Goal: Task Accomplishment & Management: Use online tool/utility

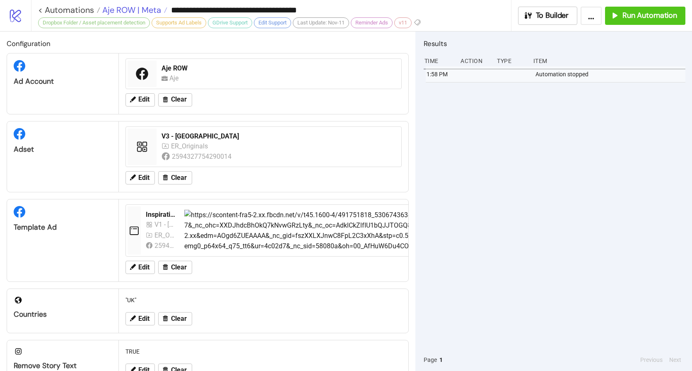
click at [107, 12] on span "Aje ROW | Meta" at bounding box center [130, 10] width 61 height 11
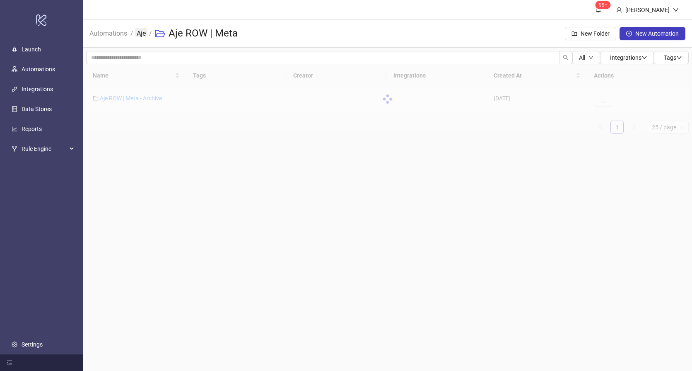
click at [143, 34] on link "Aje" at bounding box center [141, 32] width 12 height 9
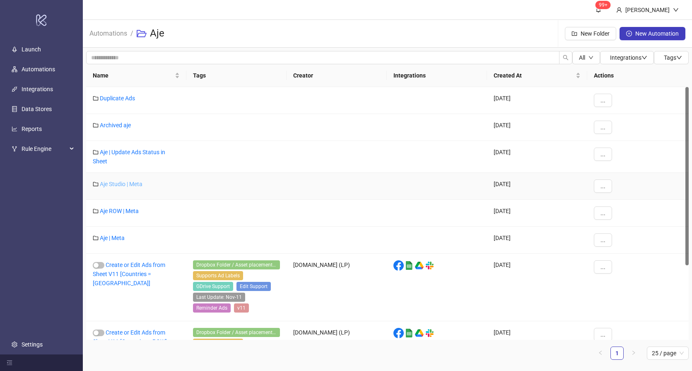
click at [125, 184] on link "Aje Studio | Meta" at bounding box center [121, 184] width 43 height 7
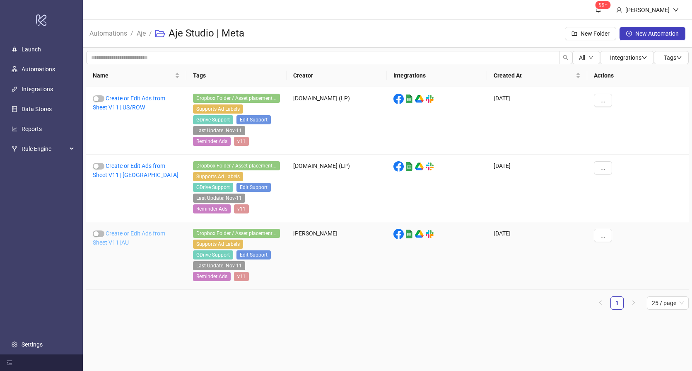
click at [126, 231] on link "Create or Edit Ads from Sheet V11 |AU" at bounding box center [129, 238] width 72 height 16
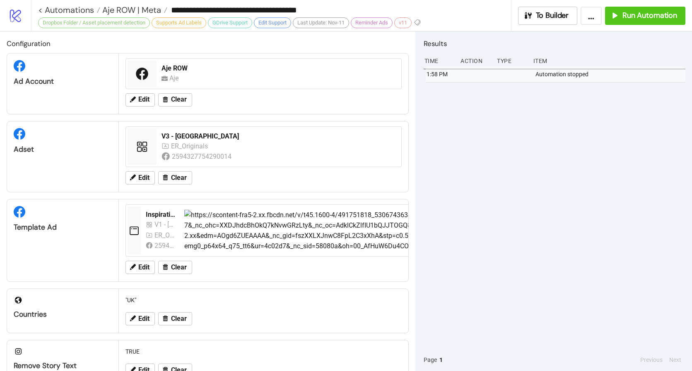
type input "**********"
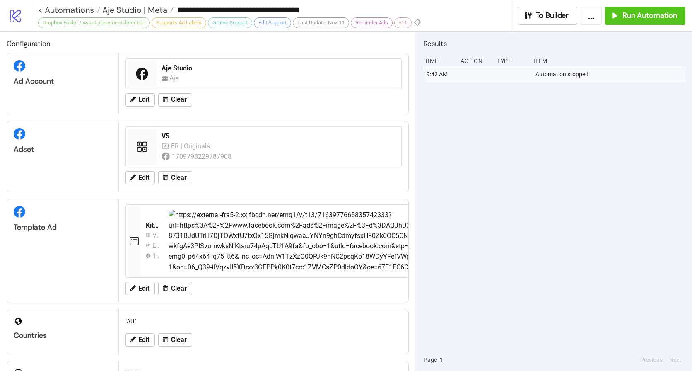
click at [528, 149] on div "9:42 AM Automation stopped" at bounding box center [555, 207] width 262 height 282
click at [652, 17] on span "Run Automation" at bounding box center [649, 16] width 55 height 10
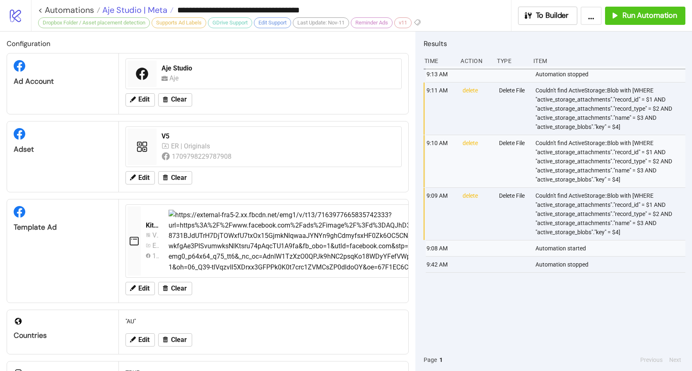
click at [146, 12] on span "Aje Studio | Meta" at bounding box center [133, 10] width 67 height 11
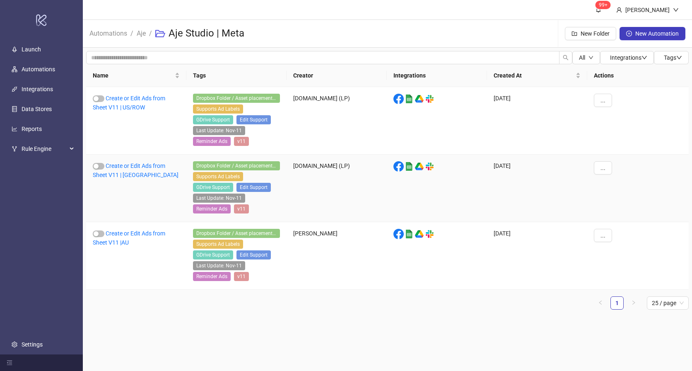
click at [121, 171] on div "Create or Edit Ads from Sheet V11 | [GEOGRAPHIC_DATA]" at bounding box center [136, 187] width 100 height 67
click at [118, 174] on link "Create or Edit Ads from Sheet V11 | [GEOGRAPHIC_DATA]" at bounding box center [136, 170] width 86 height 16
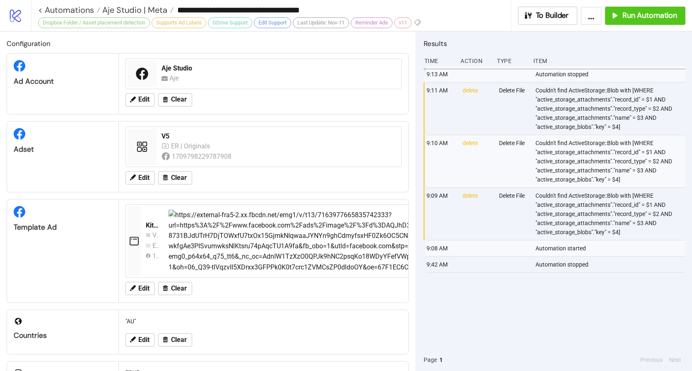
type input "**********"
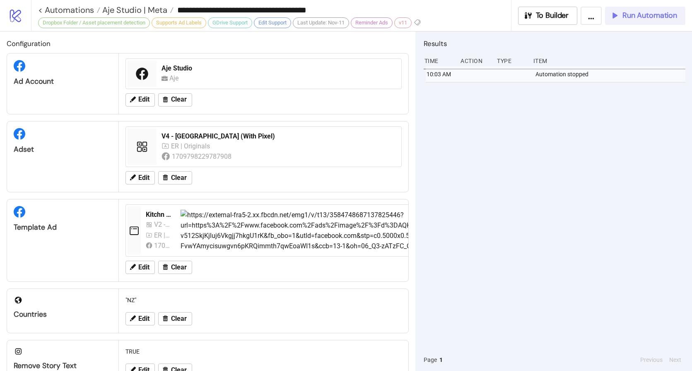
click at [638, 15] on span "Run Automation" at bounding box center [649, 16] width 55 height 10
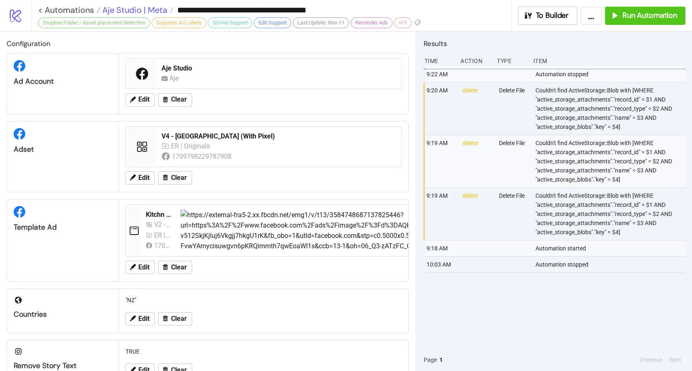
click at [127, 10] on span "Aje Studio | Meta" at bounding box center [133, 10] width 67 height 11
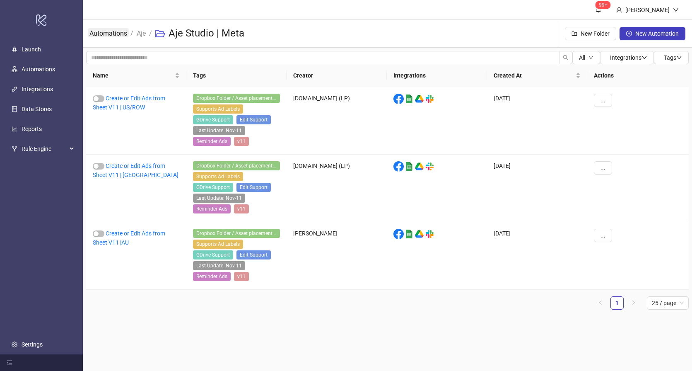
click at [115, 35] on link "Automations" at bounding box center [108, 32] width 41 height 9
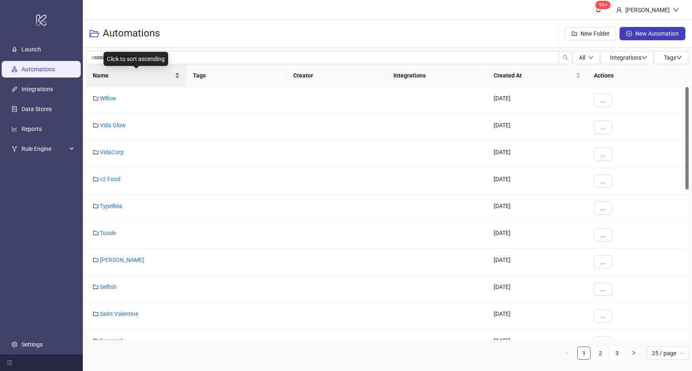
click at [118, 78] on span "Name" at bounding box center [133, 75] width 80 height 9
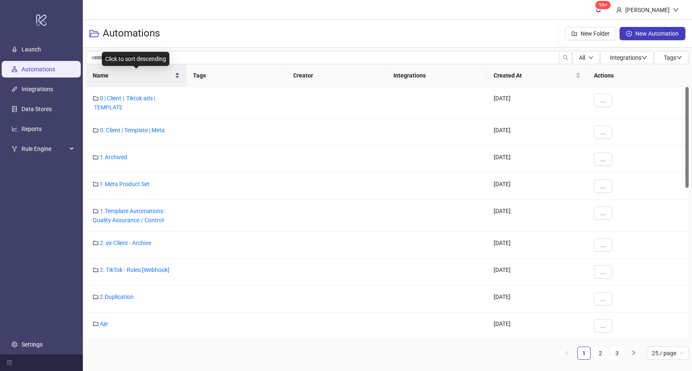
click at [118, 78] on span "Name" at bounding box center [133, 75] width 80 height 9
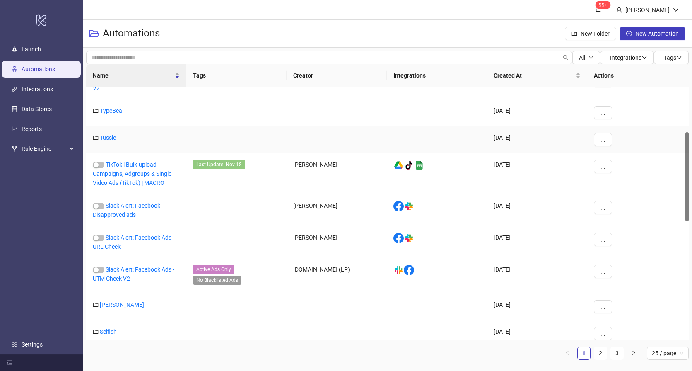
scroll to position [172, 0]
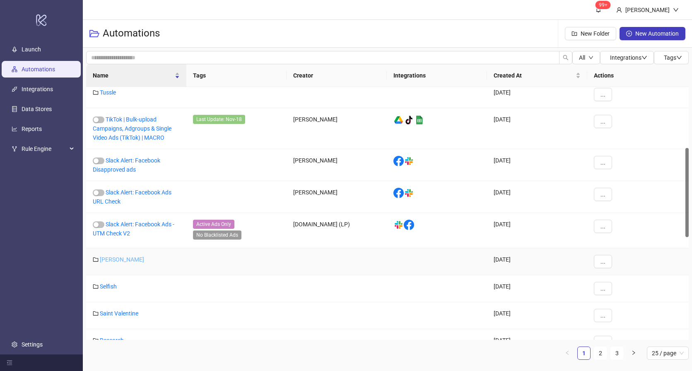
click at [117, 260] on link "[PERSON_NAME]" at bounding box center [122, 259] width 44 height 7
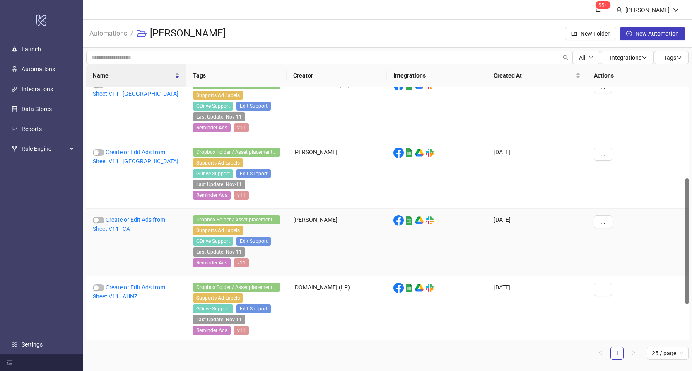
scroll to position [219, 0]
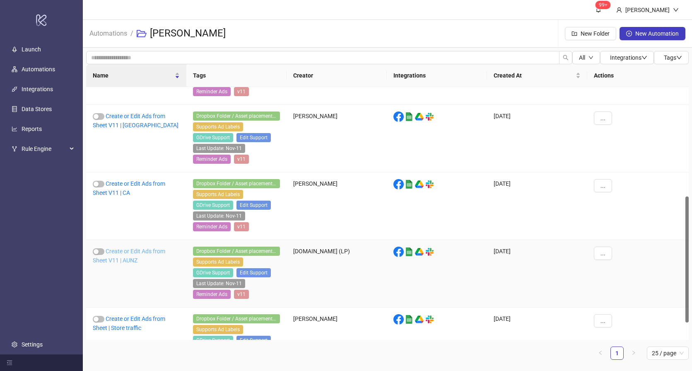
click at [130, 252] on link "Create or Edit Ads from Sheet V11 | AUNZ" at bounding box center [129, 256] width 72 height 16
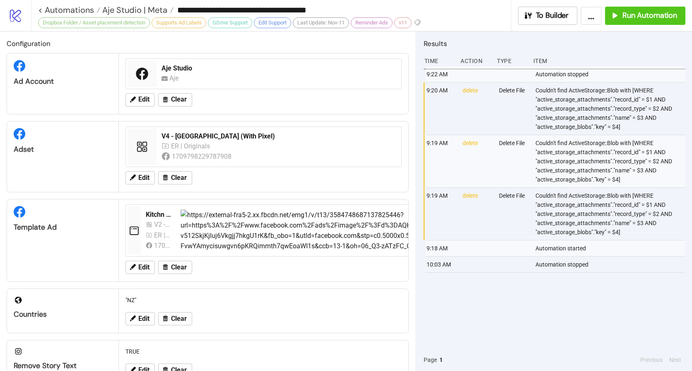
type input "**********"
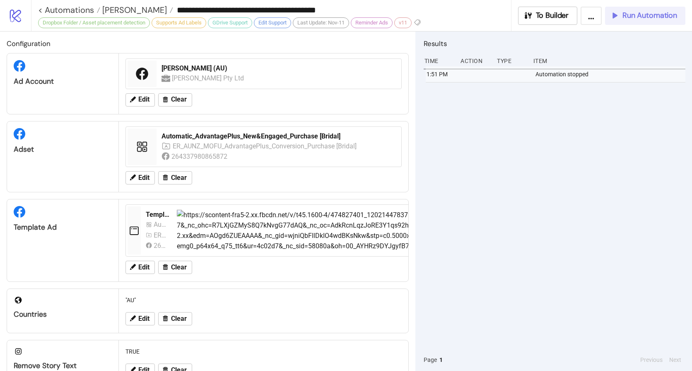
click at [617, 19] on icon "button" at bounding box center [614, 15] width 9 height 9
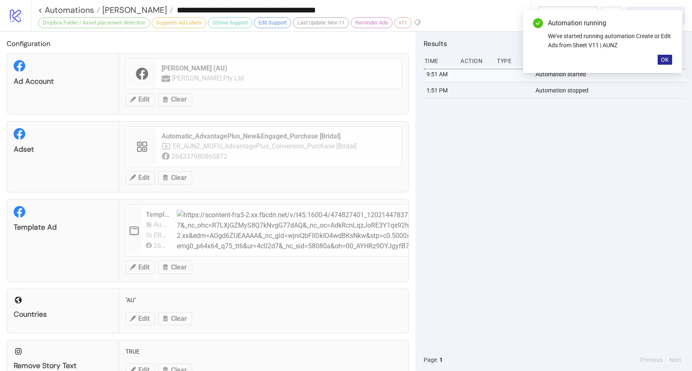
click at [667, 59] on span "OK" at bounding box center [665, 59] width 8 height 7
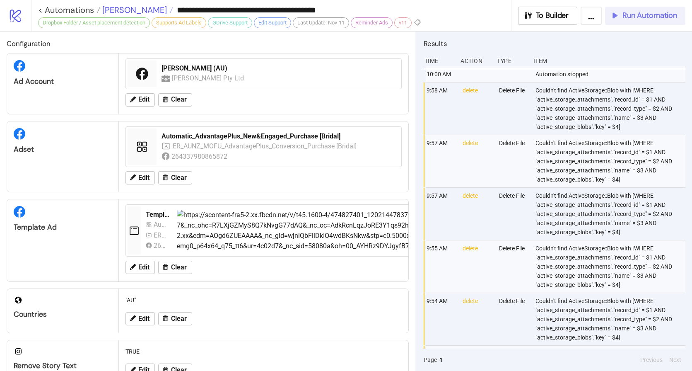
click at [125, 10] on span "[PERSON_NAME]" at bounding box center [133, 10] width 67 height 11
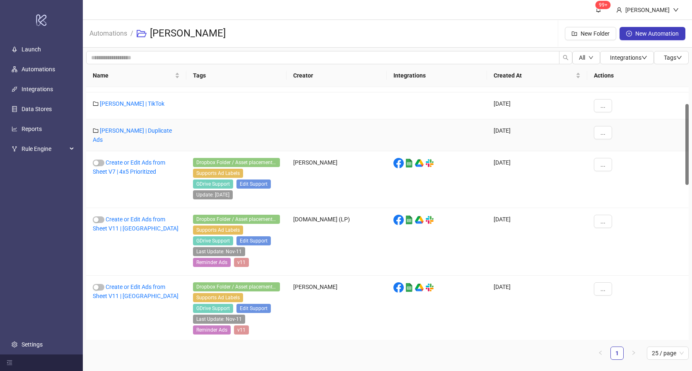
scroll to position [120, 0]
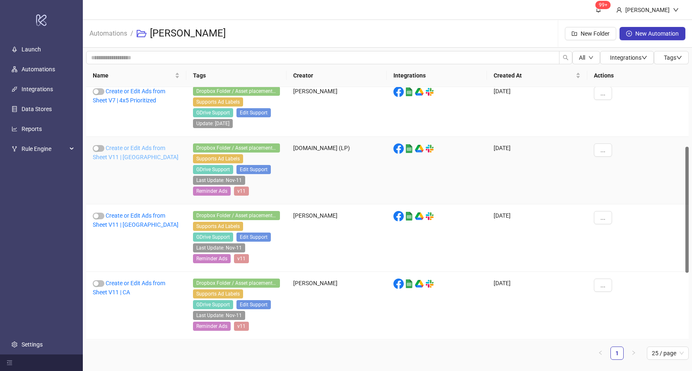
click at [133, 149] on link "Create or Edit Ads from Sheet V11 | [GEOGRAPHIC_DATA]" at bounding box center [136, 153] width 86 height 16
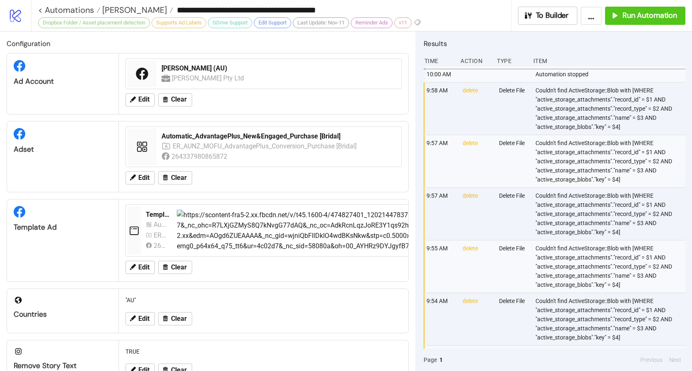
type input "**********"
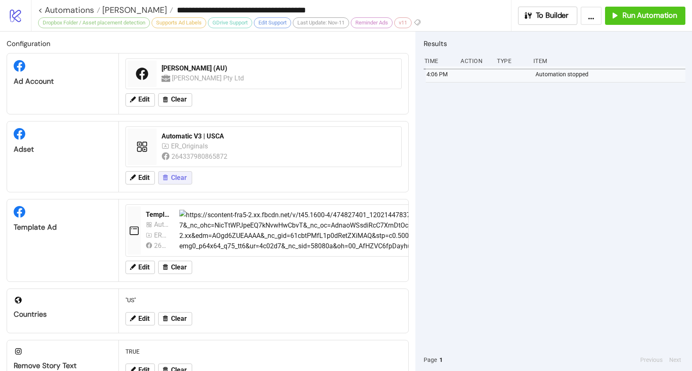
click at [179, 181] on span "Clear" at bounding box center [179, 177] width 16 height 7
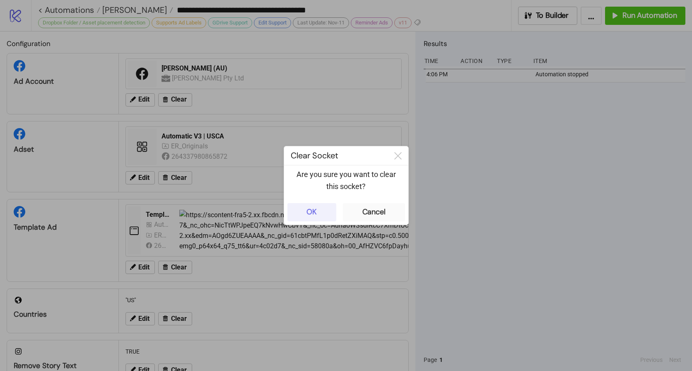
click at [302, 215] on button "OK" at bounding box center [311, 212] width 49 height 18
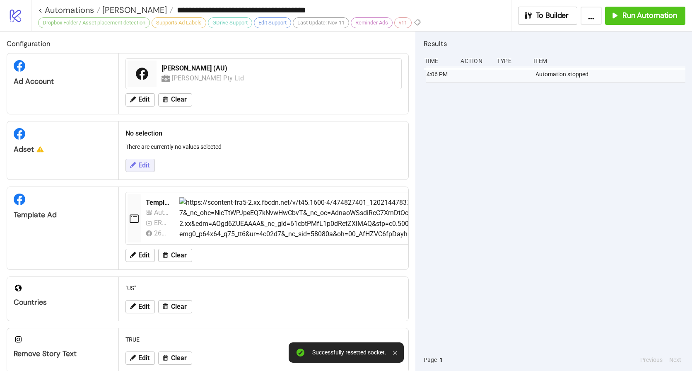
click at [144, 165] on span "Edit" at bounding box center [143, 164] width 11 height 7
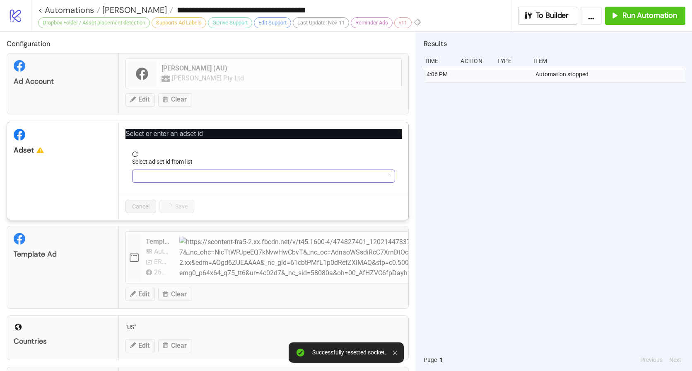
click at [165, 175] on input "Select ad set id from list" at bounding box center [260, 176] width 246 height 12
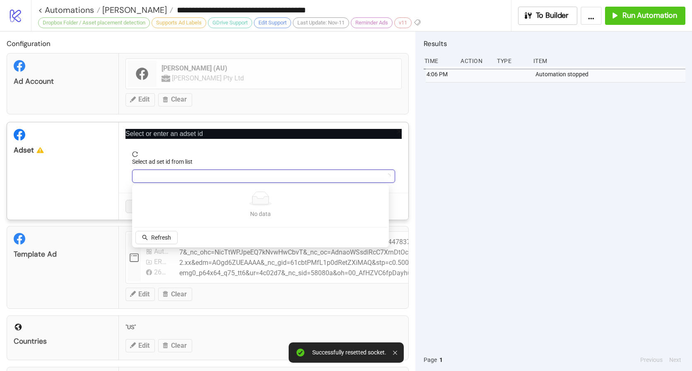
paste input "**********"
type input "**********"
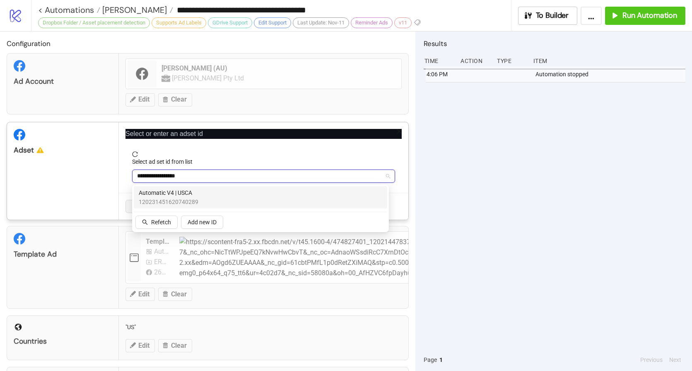
click at [180, 192] on span "Automatic V4 | USCA" at bounding box center [169, 192] width 60 height 9
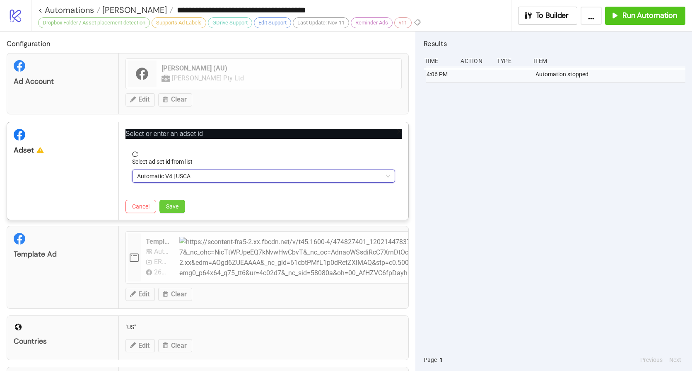
click at [179, 207] on button "Save" at bounding box center [172, 206] width 26 height 13
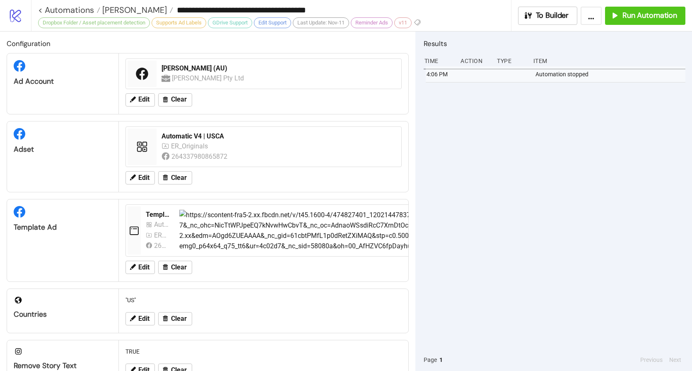
click at [578, 166] on div "4:06 PM Automation stopped" at bounding box center [555, 207] width 262 height 282
click at [647, 17] on span "Run Automation" at bounding box center [649, 16] width 55 height 10
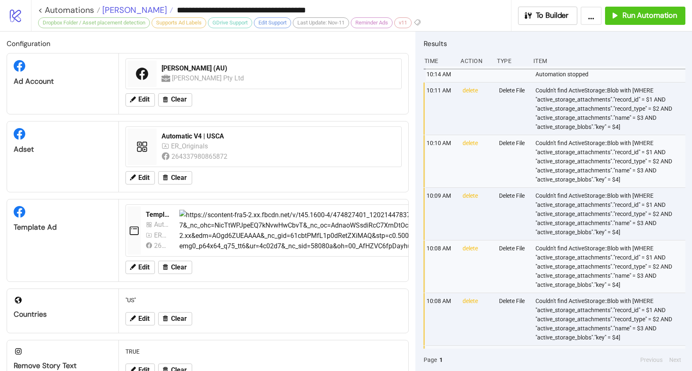
click at [115, 10] on span "[PERSON_NAME]" at bounding box center [133, 10] width 67 height 11
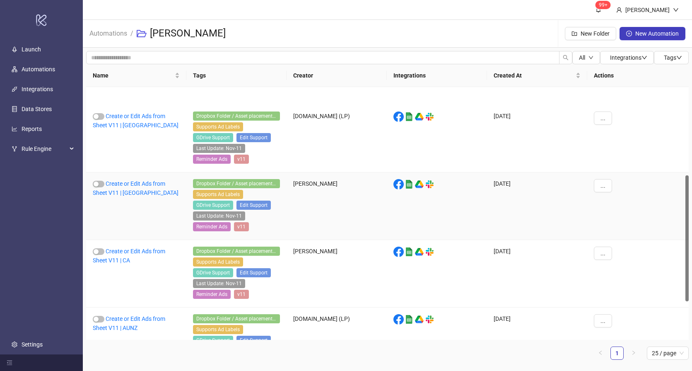
scroll to position [177, 0]
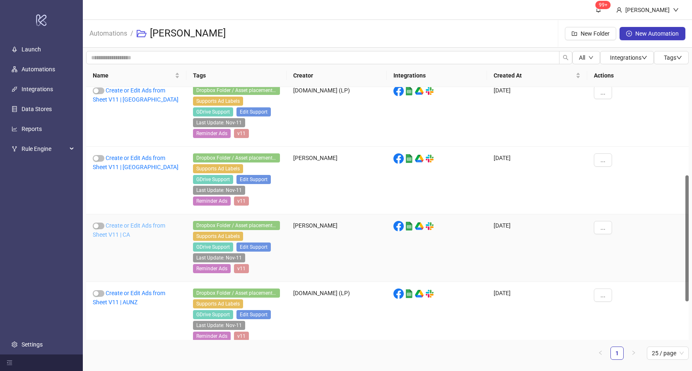
click at [120, 224] on link "Create or Edit Ads from Sheet V11 | CA" at bounding box center [129, 230] width 72 height 16
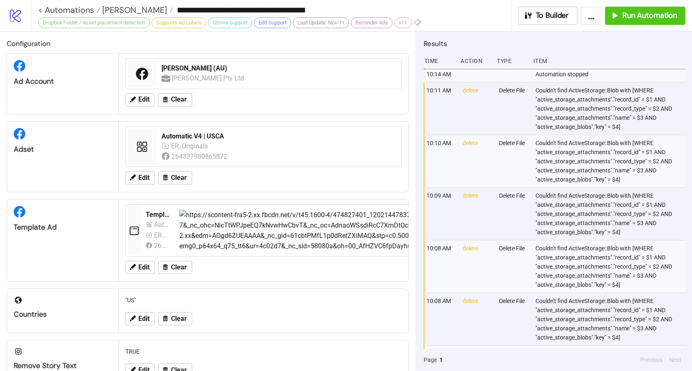
type input "**********"
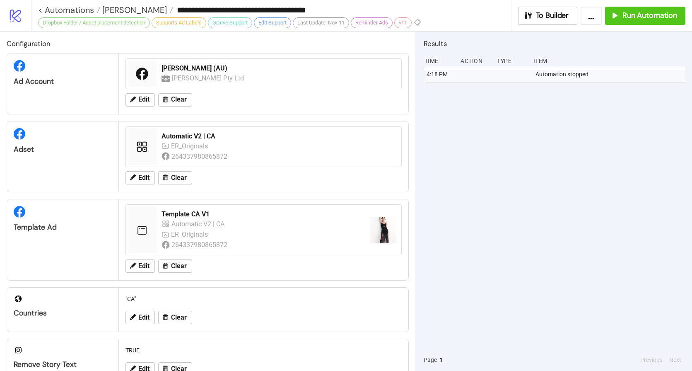
click at [558, 178] on div "4:18 PM Automation stopped" at bounding box center [555, 207] width 262 height 282
click at [654, 20] on button "Run Automation" at bounding box center [645, 16] width 80 height 18
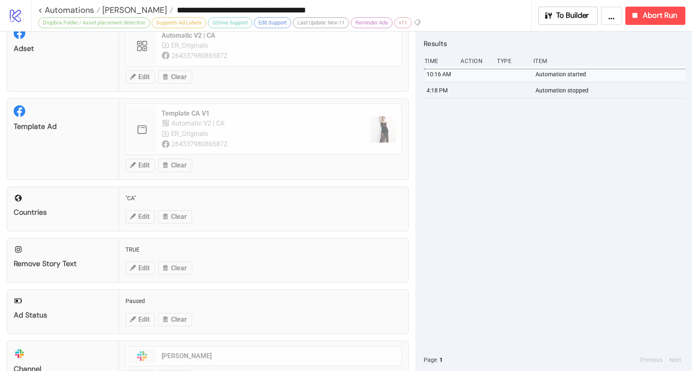
scroll to position [275, 0]
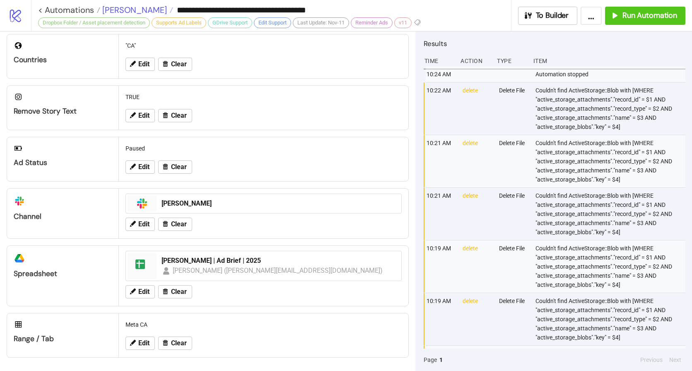
click at [128, 10] on span "[PERSON_NAME]" at bounding box center [133, 10] width 67 height 11
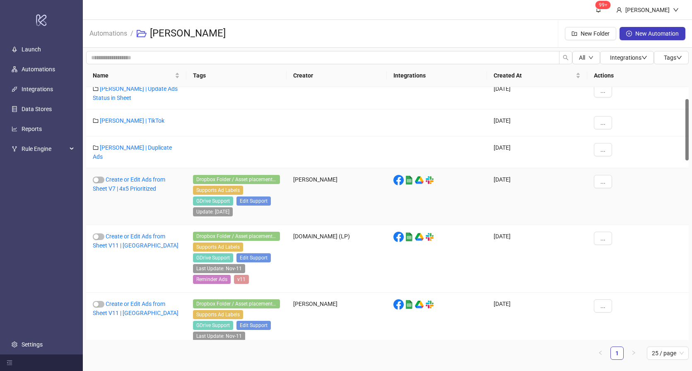
scroll to position [50, 0]
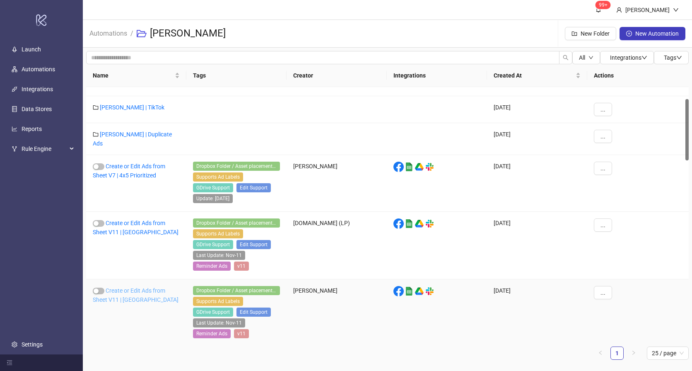
click at [132, 287] on link "Create or Edit Ads from Sheet V11 | [GEOGRAPHIC_DATA]" at bounding box center [136, 295] width 86 height 16
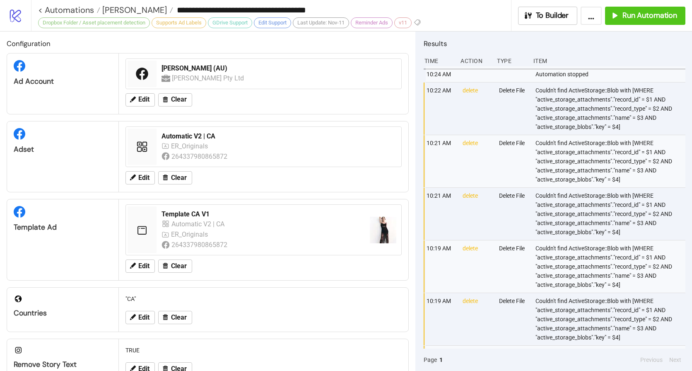
type input "**********"
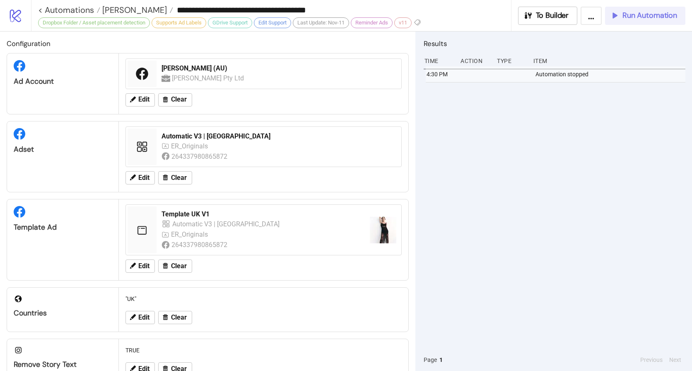
click at [631, 18] on span "Run Automation" at bounding box center [649, 16] width 55 height 10
